Goal: Information Seeking & Learning: Learn about a topic

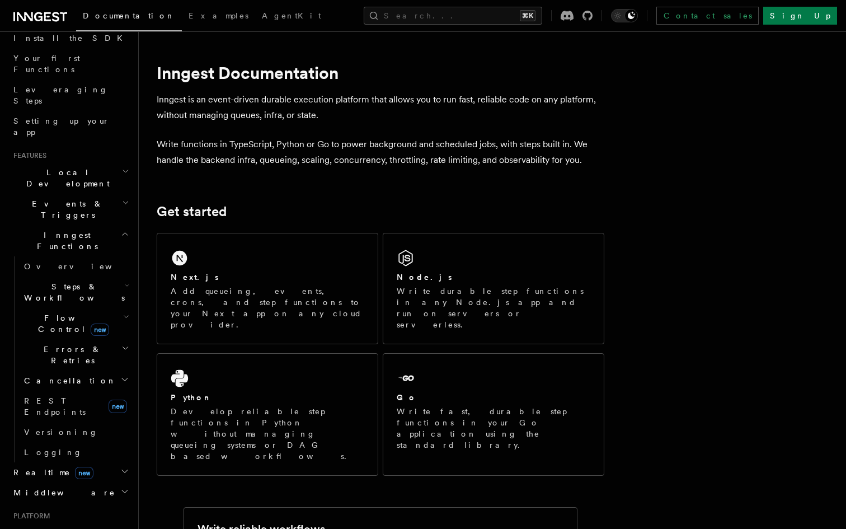
scroll to position [119, 0]
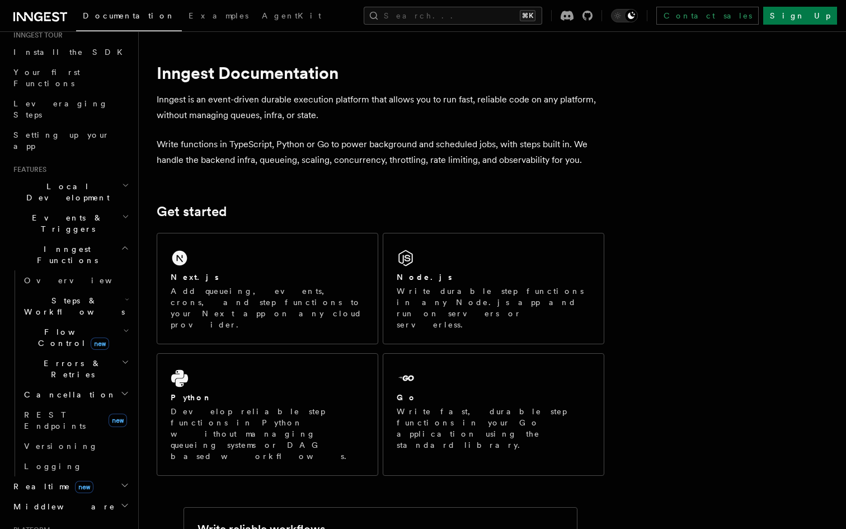
click at [110, 322] on h2 "Flow Control new" at bounding box center [76, 337] width 112 height 31
click at [109, 322] on h2 "Flow Control new" at bounding box center [76, 337] width 112 height 31
click at [116, 290] on h2 "Steps & Workflows" at bounding box center [76, 305] width 112 height 31
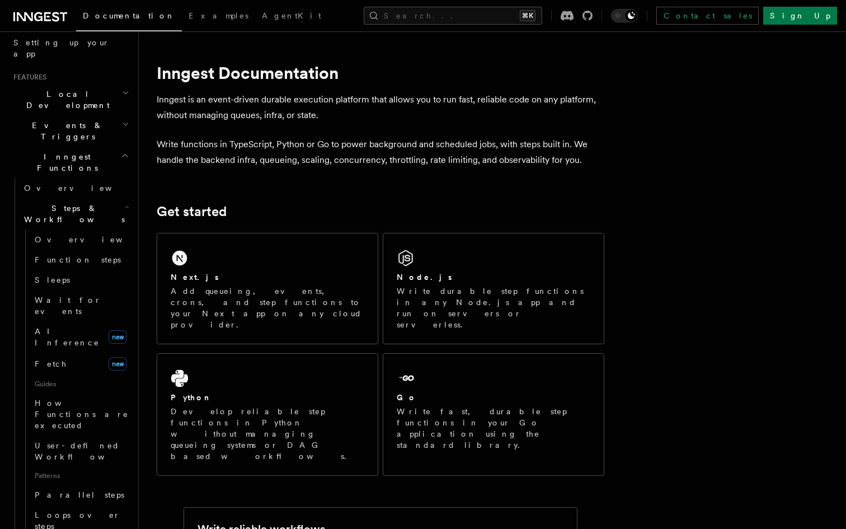
scroll to position [224, 0]
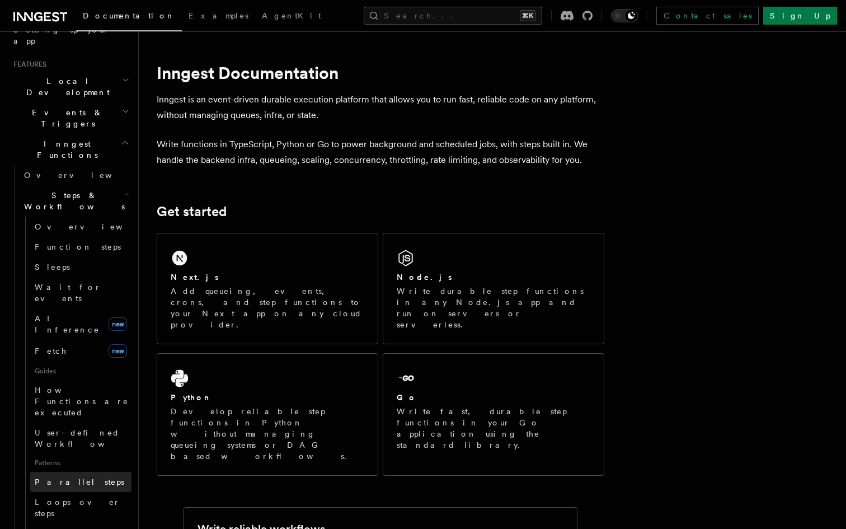
click at [83, 472] on link "Parallel steps" at bounding box center [80, 482] width 101 height 20
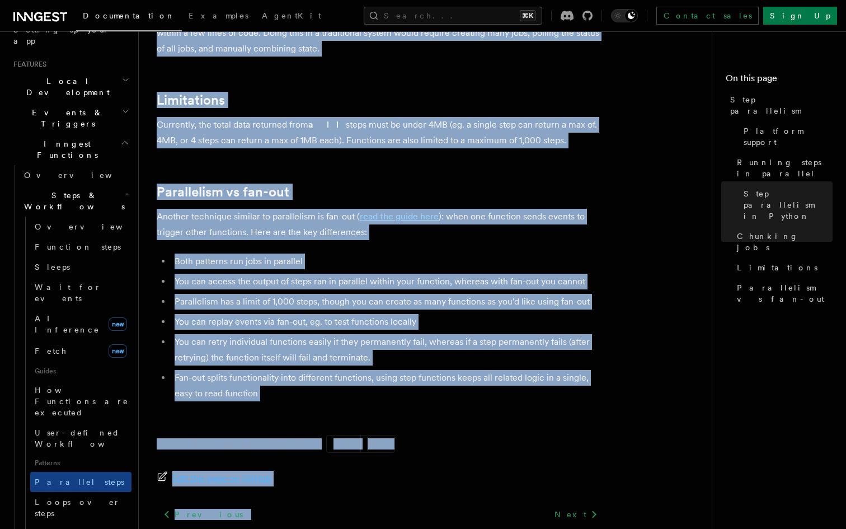
scroll to position [1956, 0]
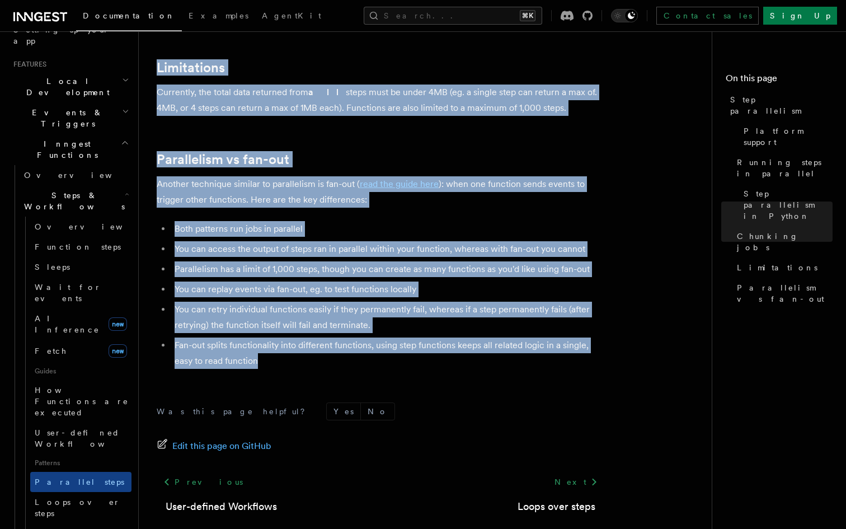
drag, startPoint x: 158, startPoint y: 82, endPoint x: 263, endPoint y: 347, distance: 285.8
copy article "Lore ipsumdolors Am con’ad elits d eiusmodtem incididu ut labo, etdo magn ali e…"
click at [263, 347] on li "Fan-out splits functionality into different functions, using step functions kee…" at bounding box center [387, 352] width 433 height 31
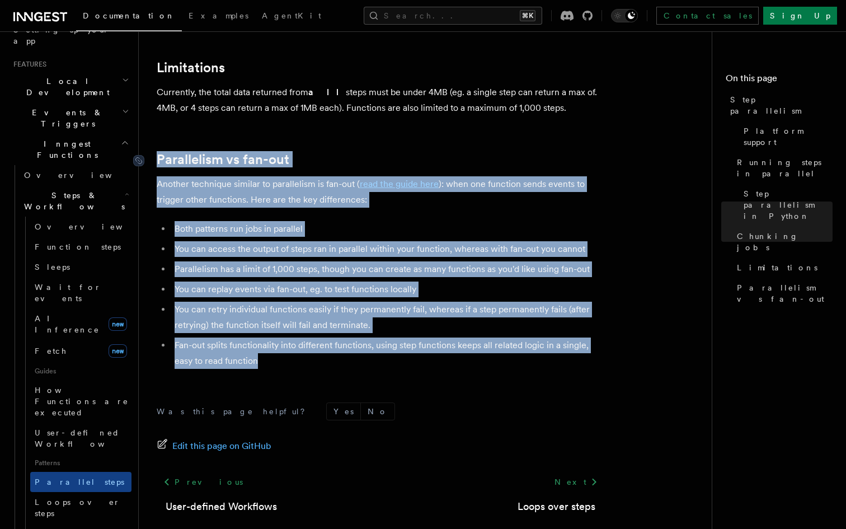
drag, startPoint x: 256, startPoint y: 349, endPoint x: 157, endPoint y: 147, distance: 225.0
click at [157, 152] on link "Parallelism vs fan-out" at bounding box center [223, 160] width 133 height 16
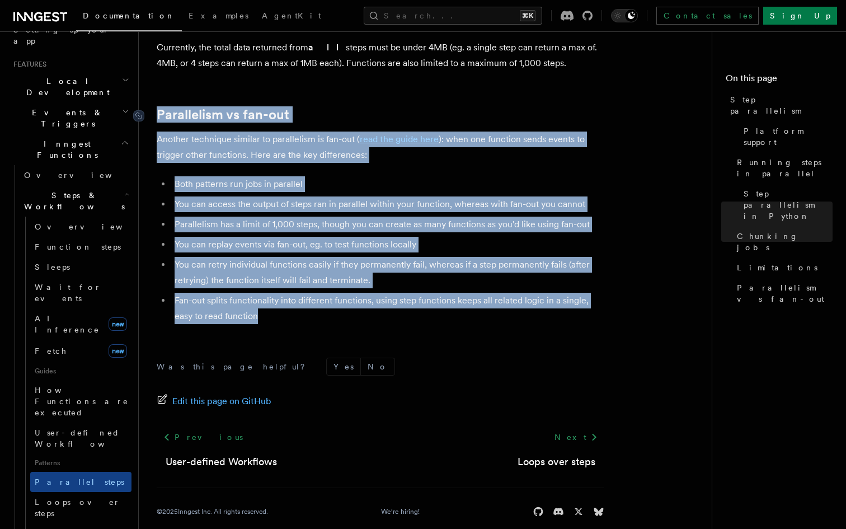
scroll to position [2001, 0]
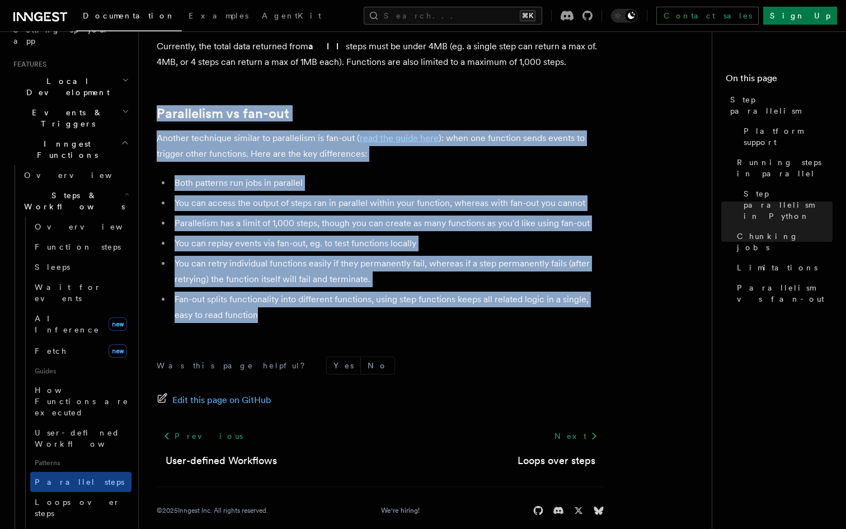
click at [185, 133] on p "Another technique similar to parallelism is fan-out ( read the guide here ): wh…" at bounding box center [381, 145] width 448 height 31
drag, startPoint x: 256, startPoint y: 302, endPoint x: 158, endPoint y: 100, distance: 224.5
click at [158, 106] on link "Parallelism vs fan-out" at bounding box center [223, 114] width 133 height 16
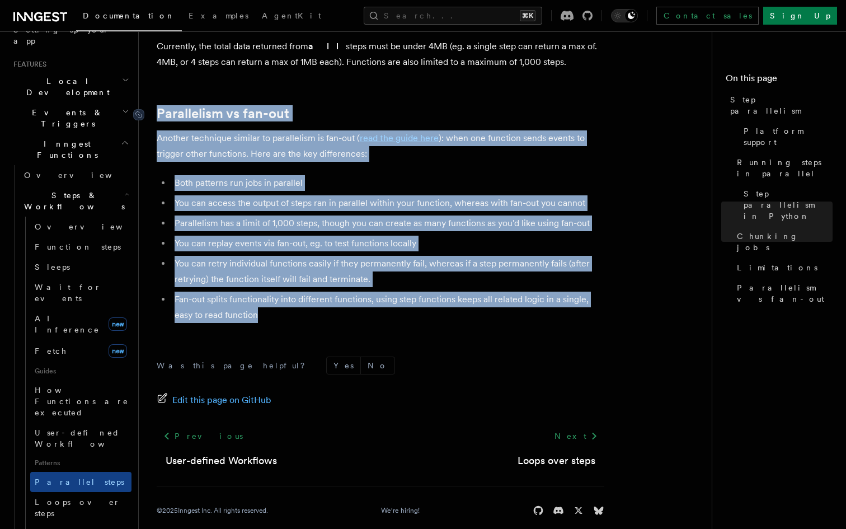
click at [160, 106] on link "Parallelism vs fan-out" at bounding box center [223, 114] width 133 height 16
drag, startPoint x: 156, startPoint y: 74, endPoint x: 271, endPoint y: 308, distance: 260.5
click at [271, 308] on li "Fan-out splits functionality into different functions, using step functions kee…" at bounding box center [387, 307] width 433 height 31
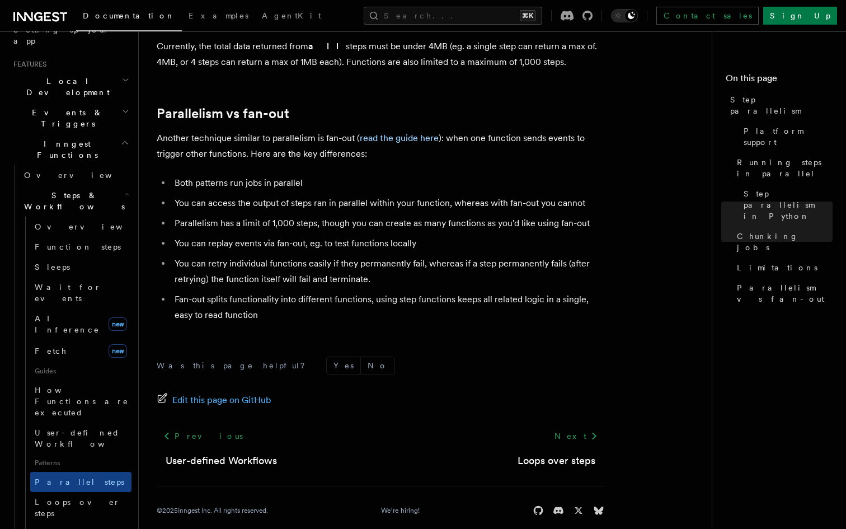
click at [251, 334] on div "Was this page helpful? Yes No Edit this page on GitHub Previous User-defined Wo…" at bounding box center [381, 438] width 448 height 209
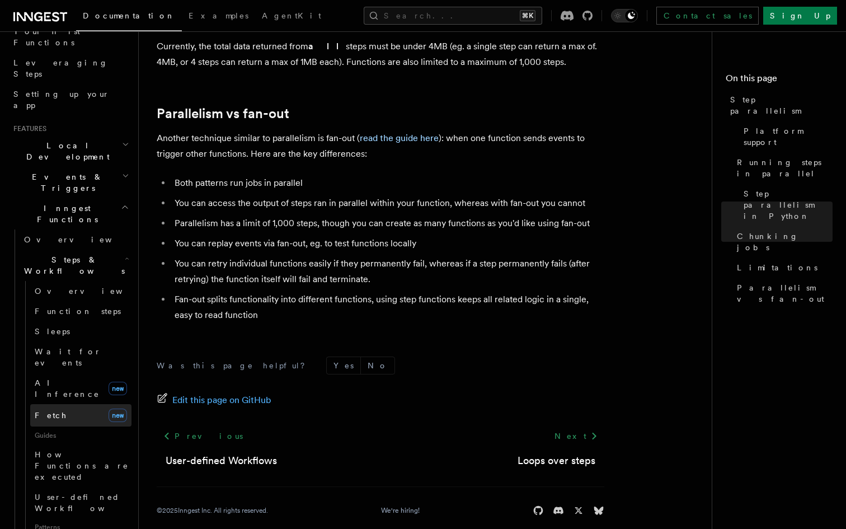
scroll to position [156, 0]
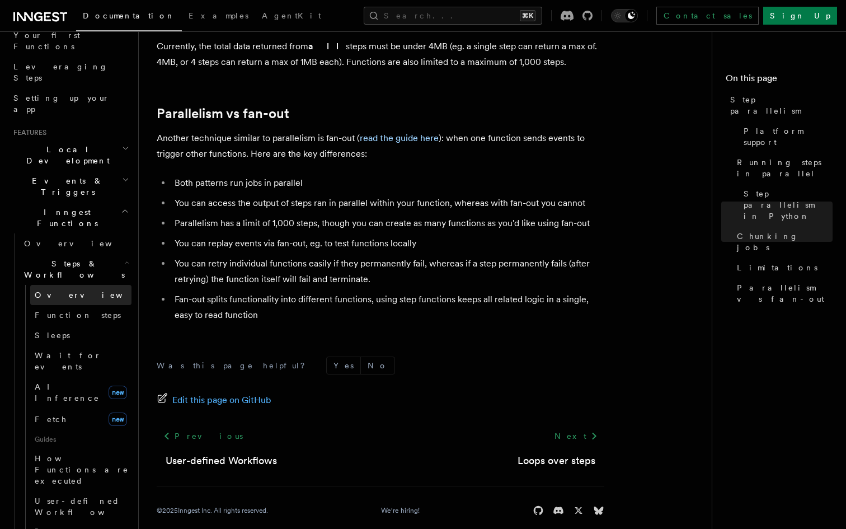
click at [68, 290] on span "Overview" at bounding box center [92, 294] width 115 height 9
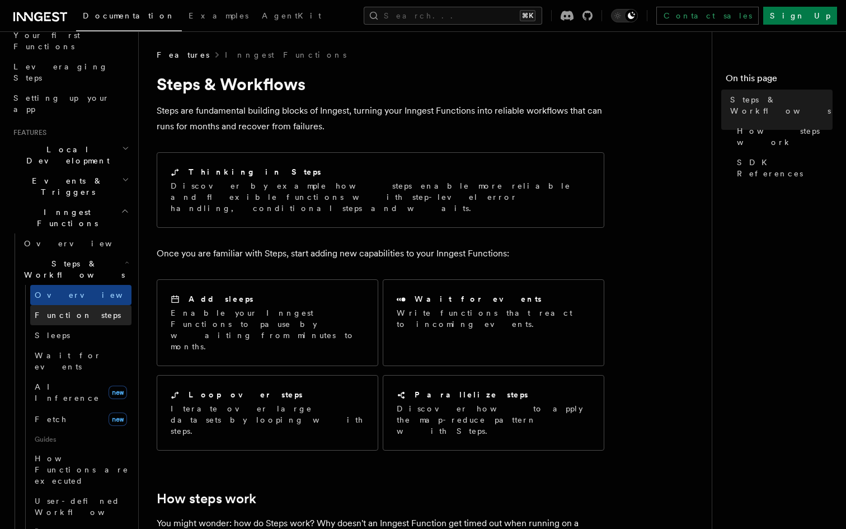
click at [71, 311] on span "Function steps" at bounding box center [78, 315] width 86 height 9
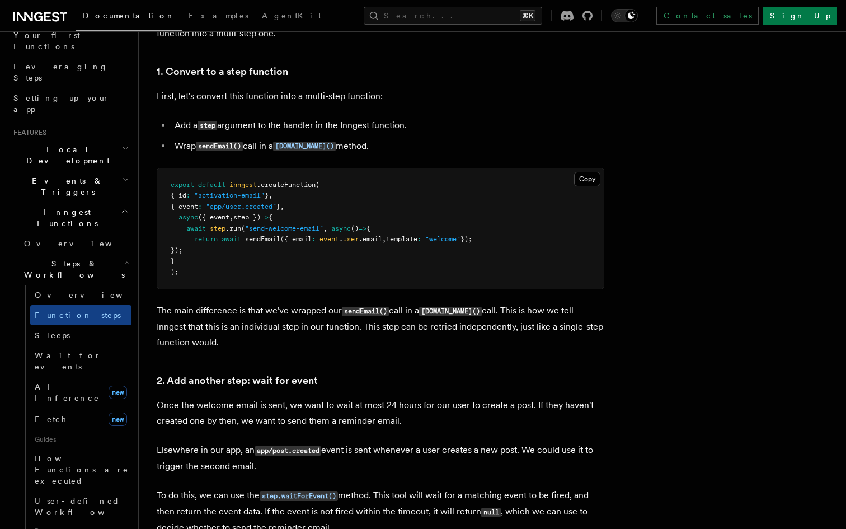
scroll to position [710, 0]
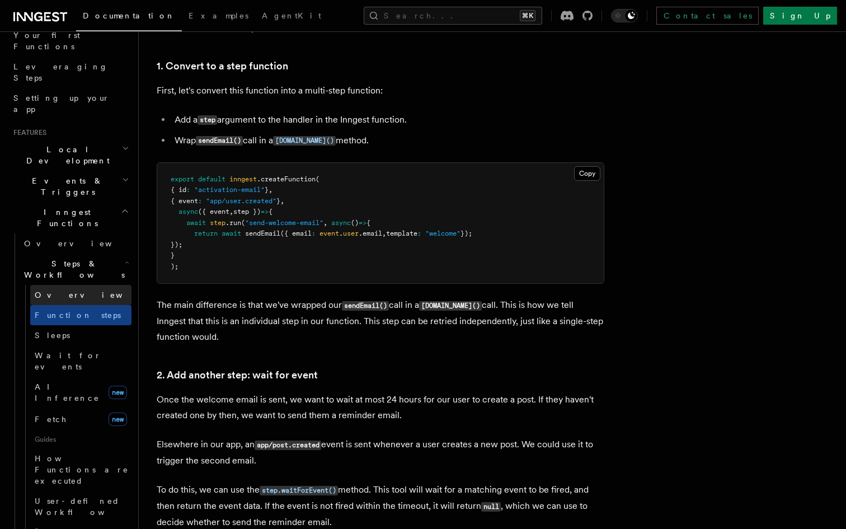
click at [71, 285] on link "Overview" at bounding box center [80, 295] width 101 height 20
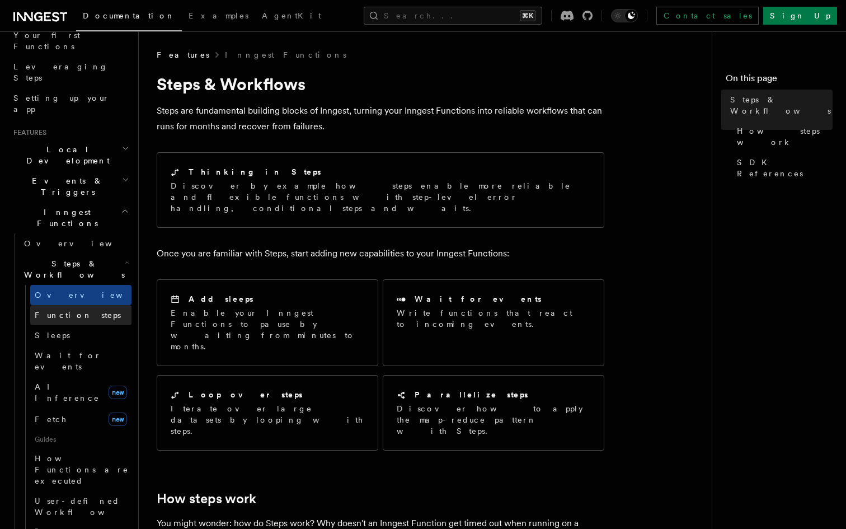
click at [68, 311] on span "Function steps" at bounding box center [78, 315] width 86 height 9
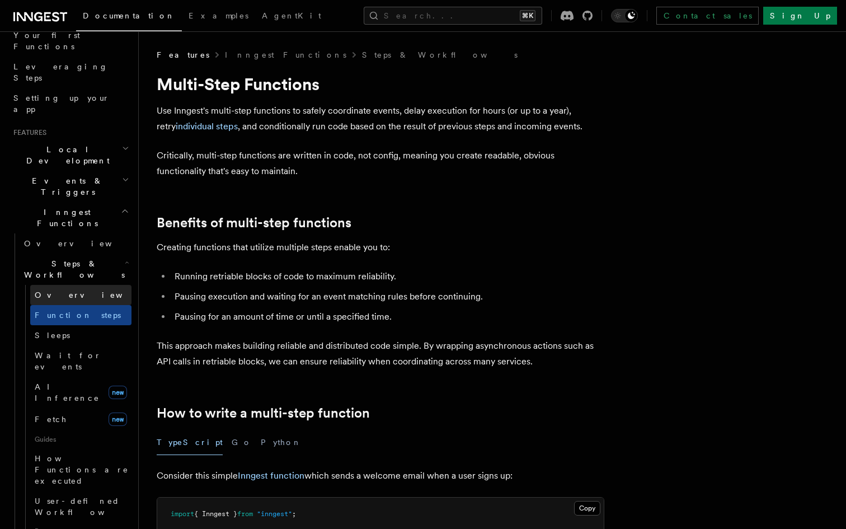
click at [78, 285] on link "Overview" at bounding box center [80, 295] width 101 height 20
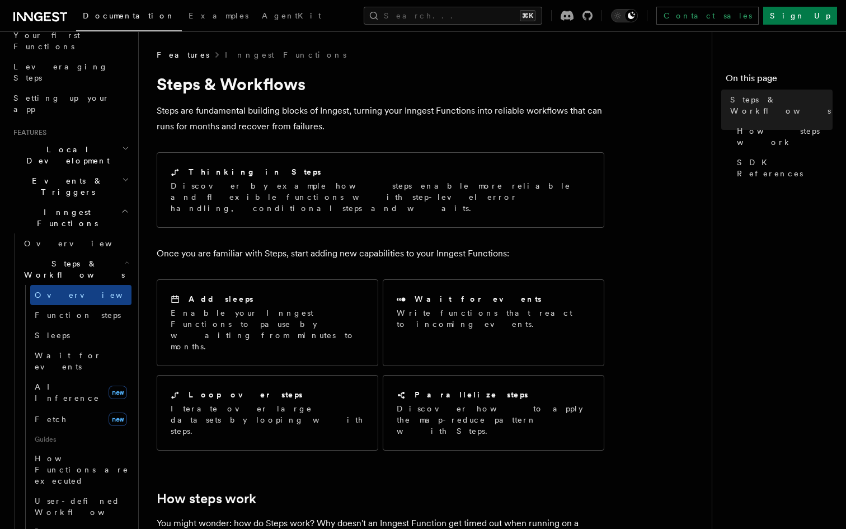
click at [194, 119] on p "Steps are fundamental building blocks of Inngest, turning your Inngest Function…" at bounding box center [381, 118] width 448 height 31
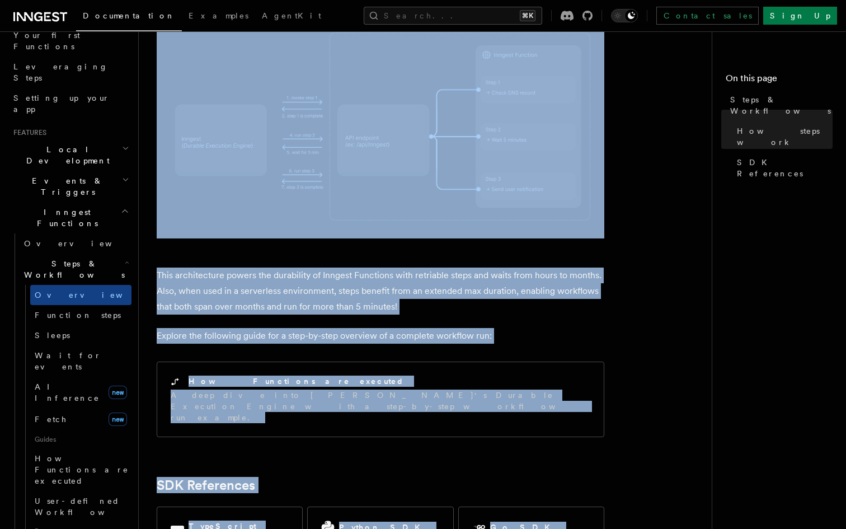
scroll to position [1002, 0]
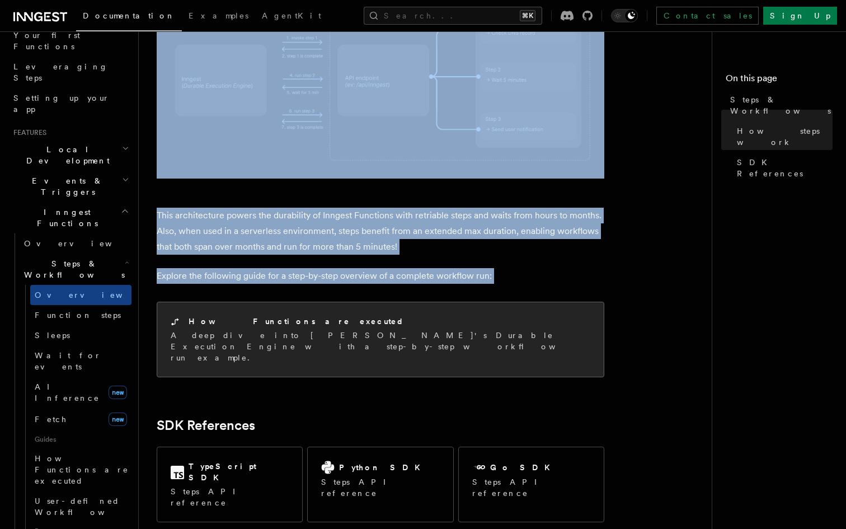
drag, startPoint x: 158, startPoint y: 82, endPoint x: 236, endPoint y: 250, distance: 185.3
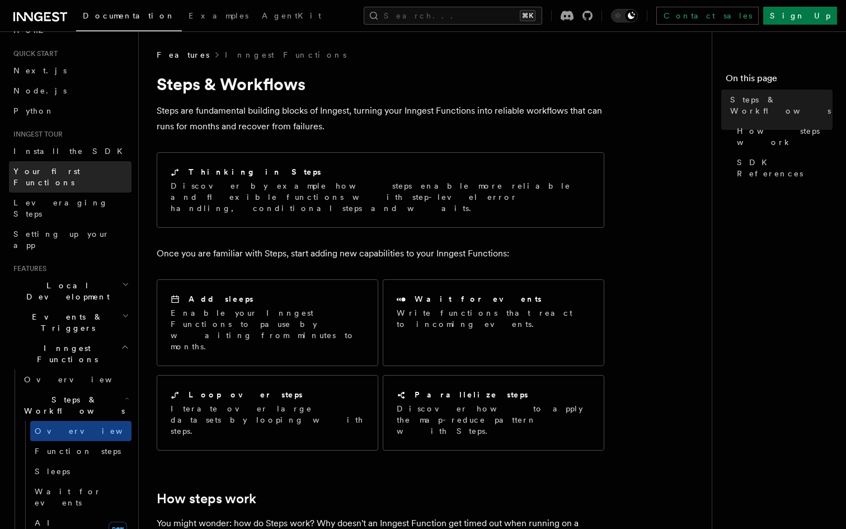
scroll to position [0, 0]
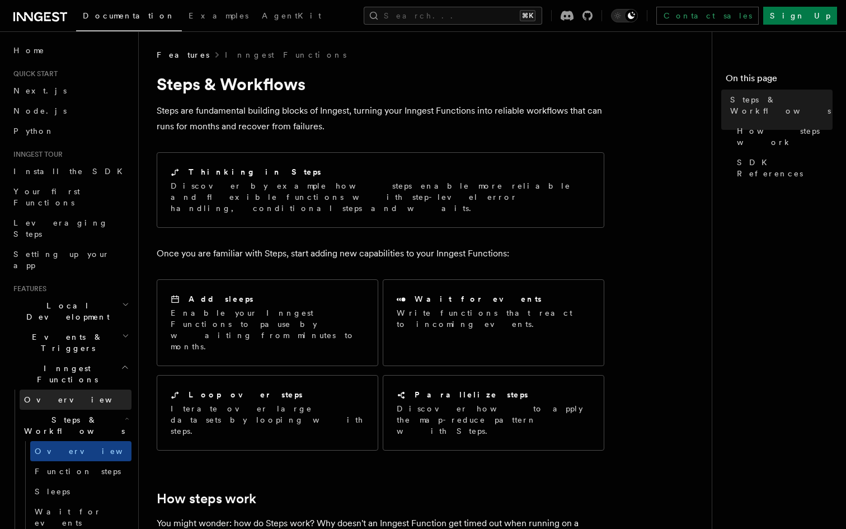
click at [76, 389] on link "Overview" at bounding box center [76, 399] width 112 height 20
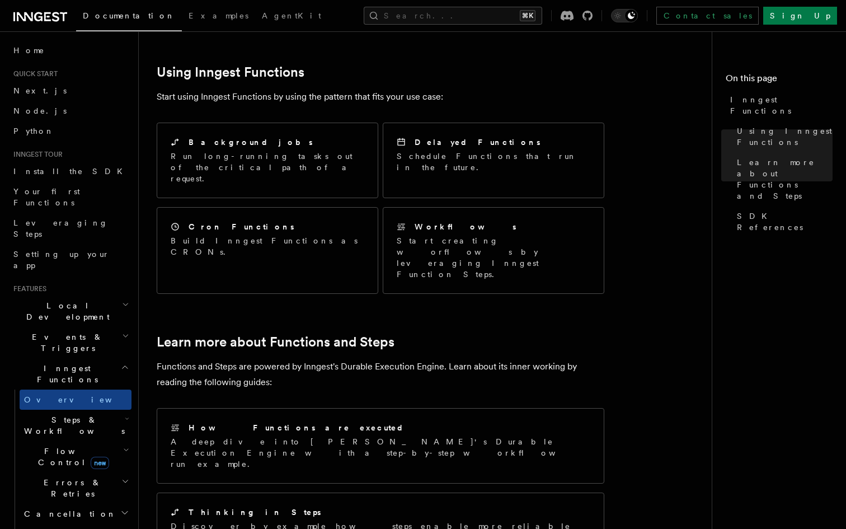
scroll to position [342, 0]
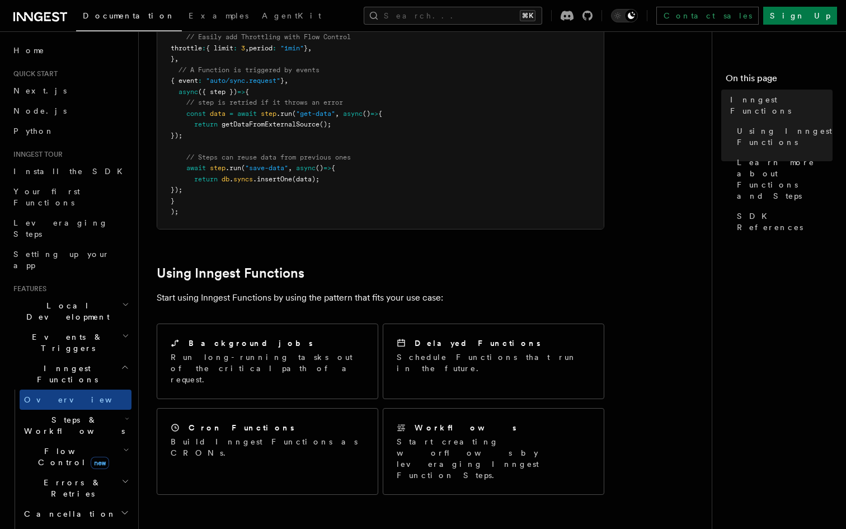
click at [80, 414] on span "Steps & Workflows" at bounding box center [72, 425] width 105 height 22
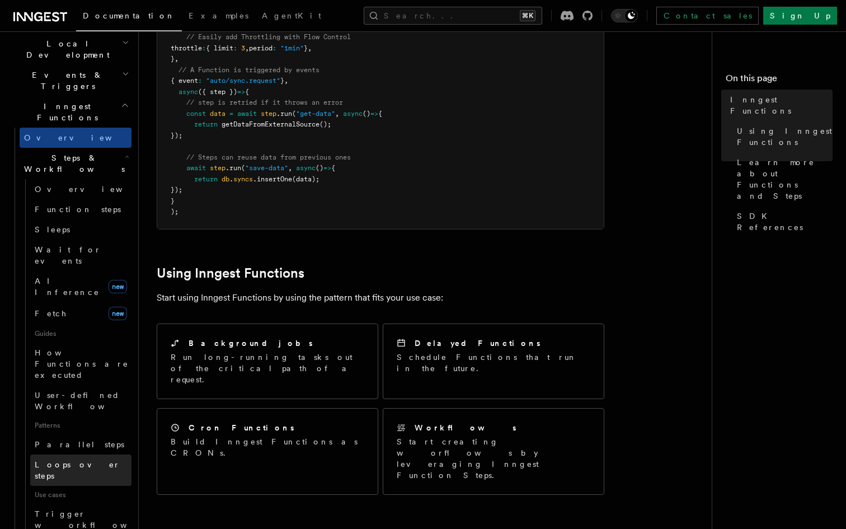
scroll to position [292, 0]
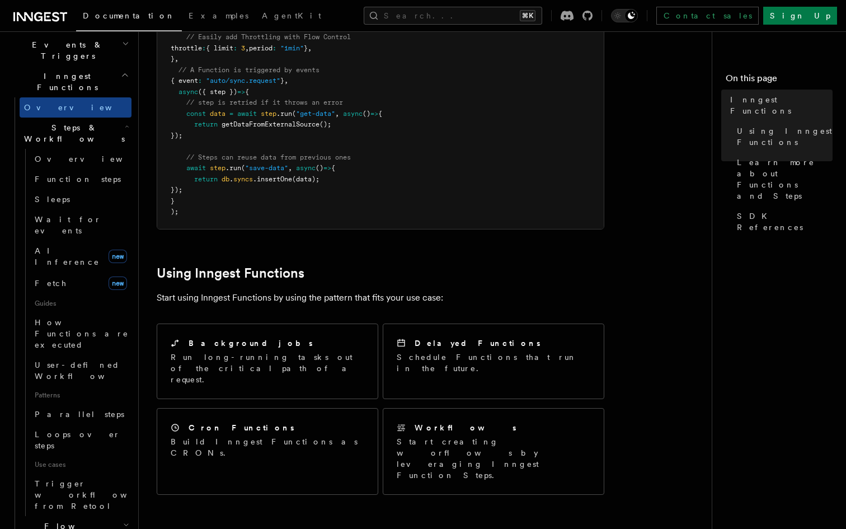
click at [107, 516] on h2 "Flow Control new" at bounding box center [76, 531] width 112 height 31
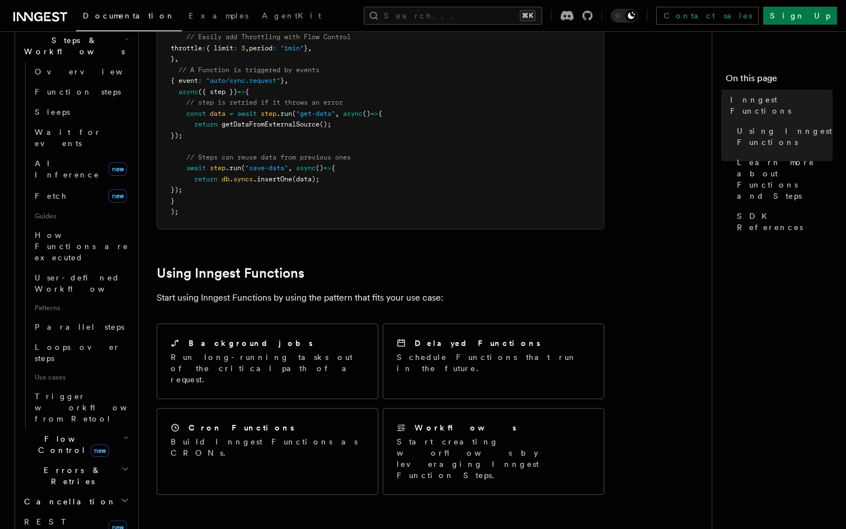
scroll to position [393, 0]
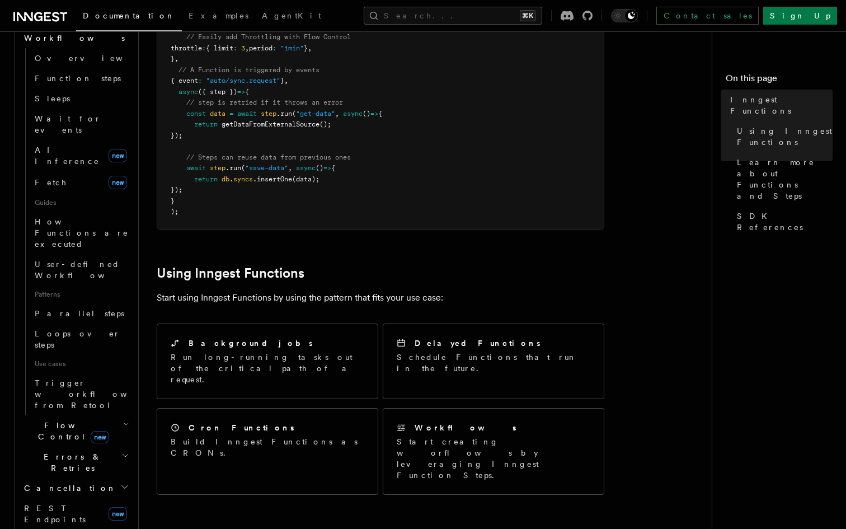
click at [110, 478] on h2 "Cancellation" at bounding box center [76, 488] width 112 height 20
click at [111, 478] on h2 "Cancellation" at bounding box center [76, 488] width 112 height 20
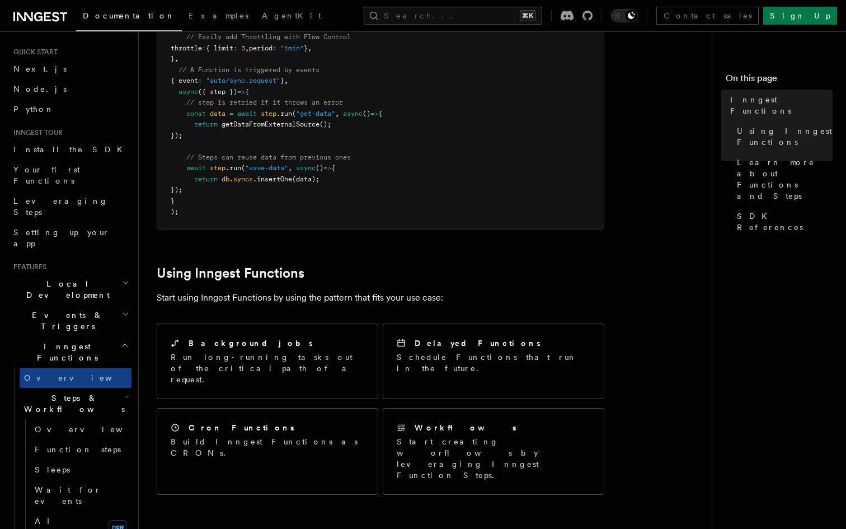
scroll to position [9, 0]
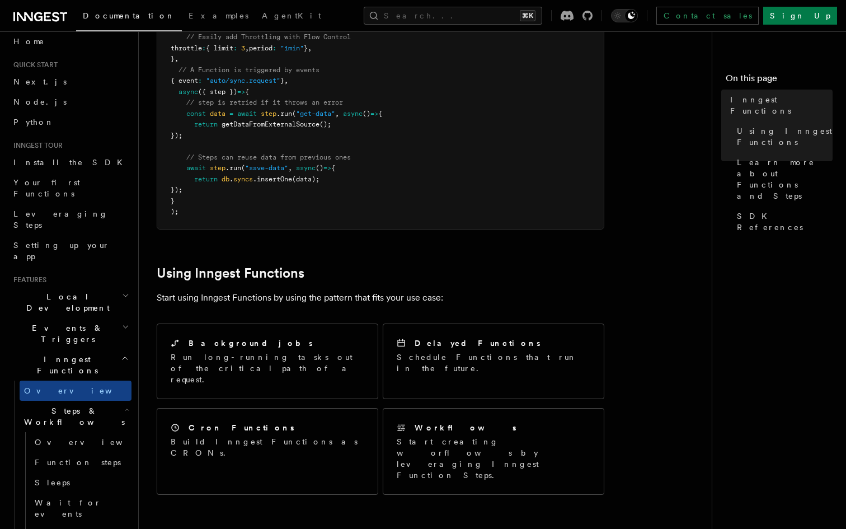
click at [104, 401] on h2 "Steps & Workflows" at bounding box center [76, 416] width 112 height 31
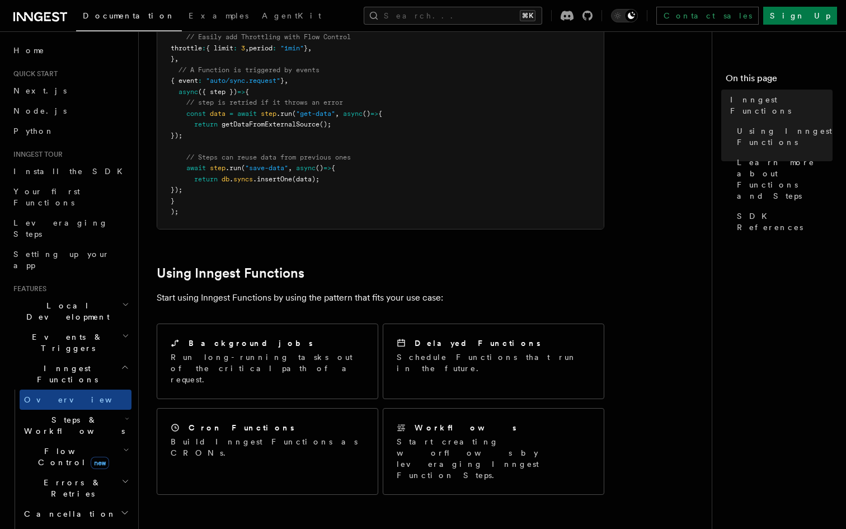
click at [121, 363] on icon "button" at bounding box center [125, 367] width 8 height 9
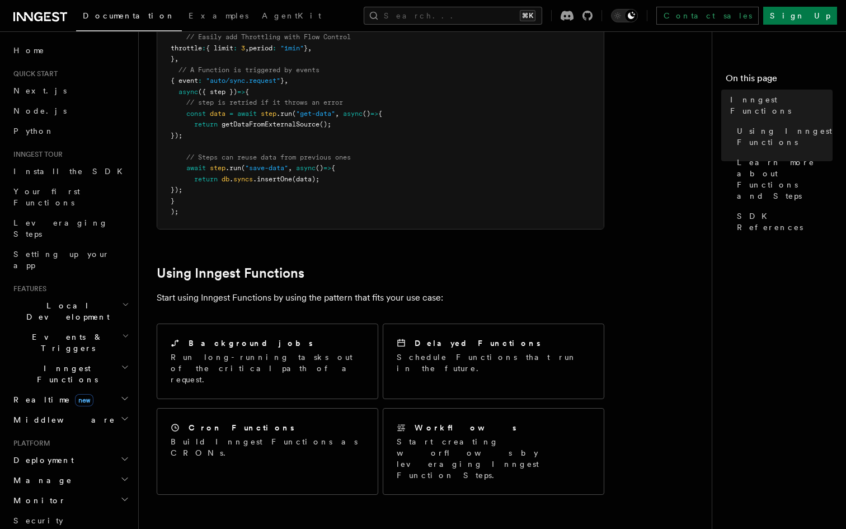
click at [121, 363] on icon "button" at bounding box center [125, 367] width 8 height 9
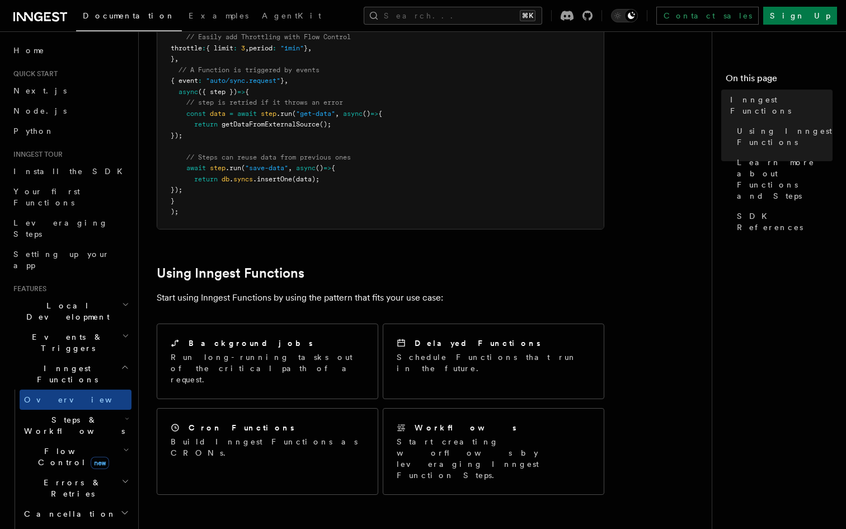
click at [118, 358] on h2 "Inngest Functions" at bounding box center [70, 373] width 123 height 31
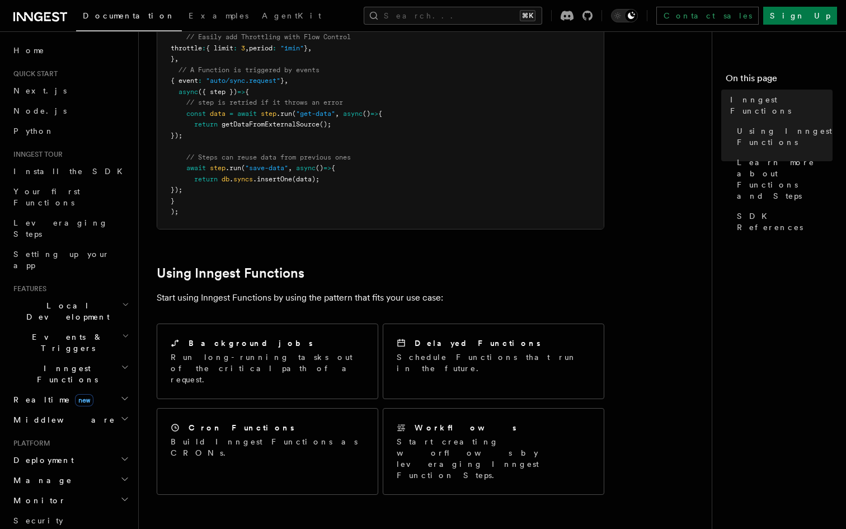
click at [119, 358] on h2 "Inngest Functions" at bounding box center [70, 373] width 123 height 31
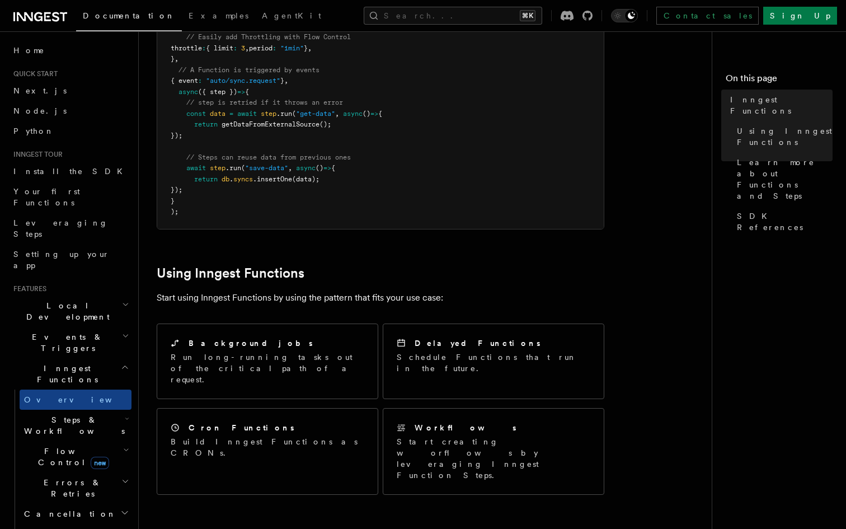
click at [119, 358] on h2 "Inngest Functions" at bounding box center [70, 373] width 123 height 31
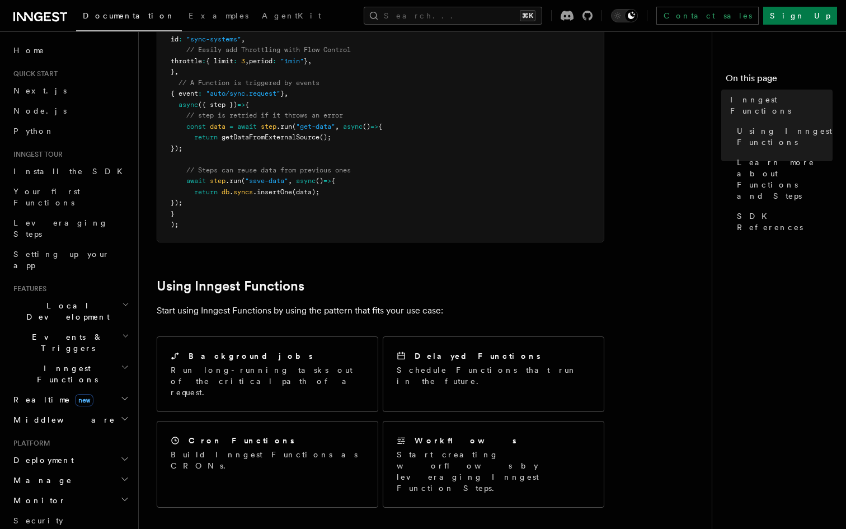
scroll to position [319, 0]
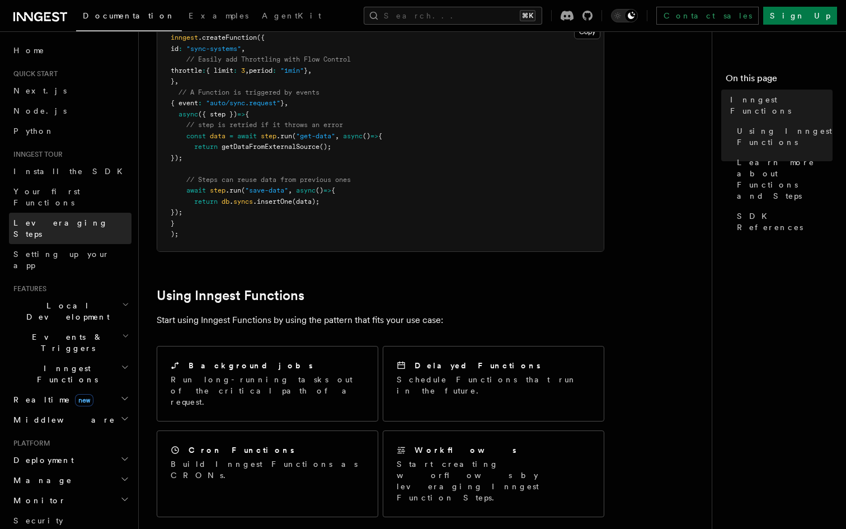
click at [101, 213] on link "Leveraging Steps" at bounding box center [70, 228] width 123 height 31
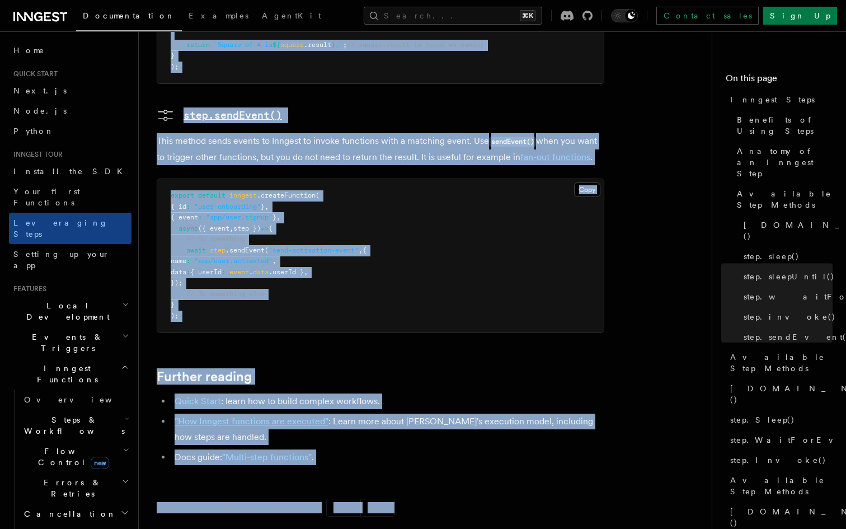
scroll to position [2348, 0]
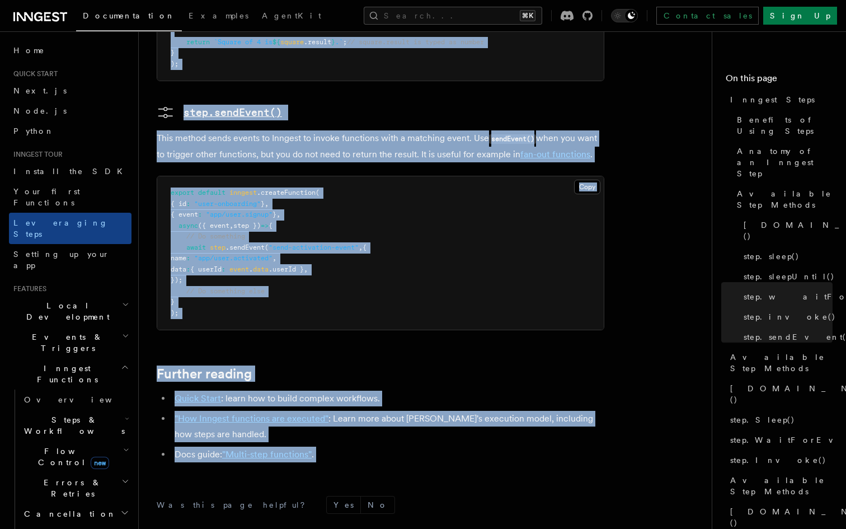
copy article "Inngest Steps Steps are fundamental building blocks in Inngest functions. Each …"
drag, startPoint x: 157, startPoint y: 82, endPoint x: 270, endPoint y: 395, distance: 332.4
